Goal: Find specific page/section: Find specific page/section

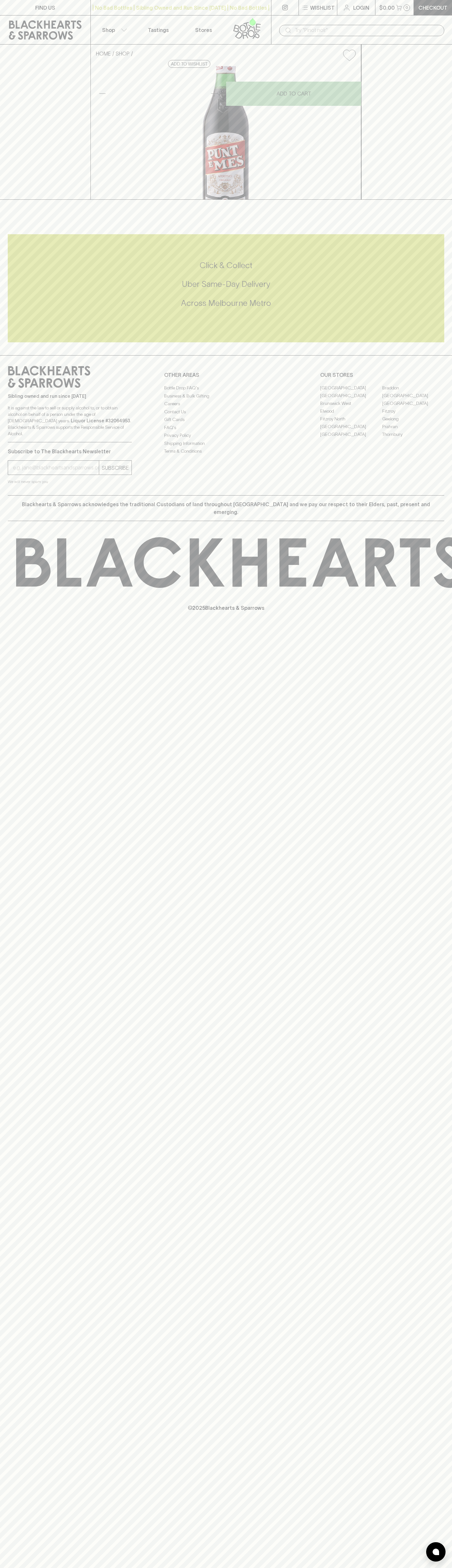
click at [401, 30] on input "text" at bounding box center [366, 30] width 144 height 10
click at [434, 474] on div "FIND US | No Bad Bottles | Sibling Owned and Run Since 2006 | No Bad Bottles | …" at bounding box center [226, 784] width 452 height 1568
click at [356, 1567] on html "FIND US | No Bad Bottles | Sibling Owned and Run Since 2006 | No Bad Bottles | …" at bounding box center [226, 784] width 452 height 1568
click at [10, 342] on div "Click & Collect Uber Same-Day Delivery Across Melbourne Metro" at bounding box center [226, 284] width 436 height 116
